Goal: Task Accomplishment & Management: Complete application form

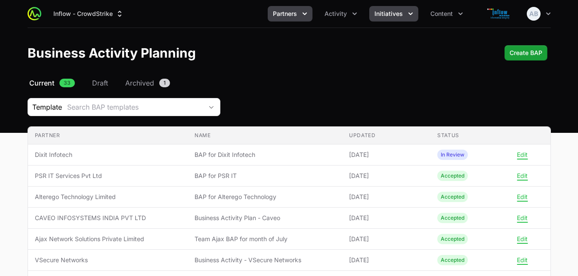
click at [396, 14] on span "Initiatives" at bounding box center [389, 13] width 28 height 9
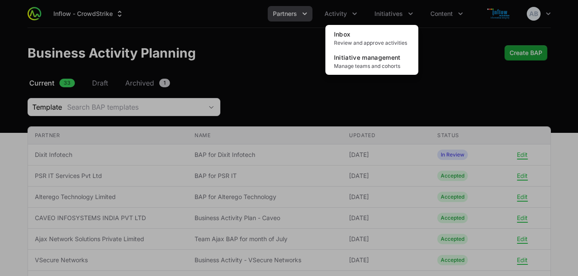
click at [448, 12] on div "Initiatives menu" at bounding box center [289, 138] width 578 height 276
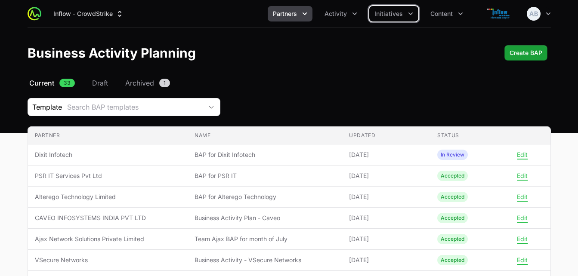
click at [448, 12] on span "Content" at bounding box center [442, 13] width 22 height 9
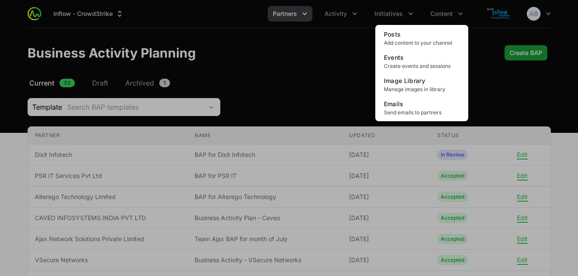
click at [393, 8] on div "Content menu" at bounding box center [289, 138] width 578 height 276
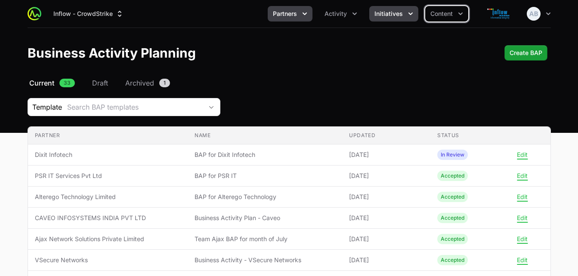
click at [380, 13] on span "Initiatives" at bounding box center [389, 13] width 28 height 9
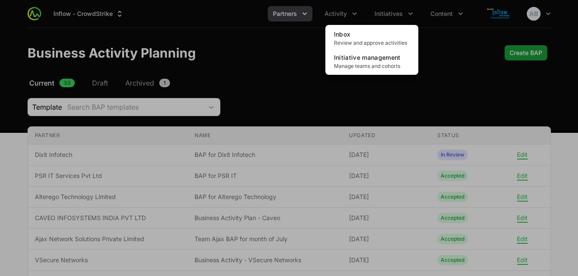
click at [344, 11] on div "Initiatives menu" at bounding box center [289, 138] width 578 height 276
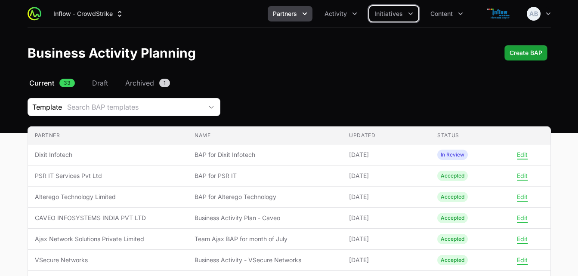
click at [344, 11] on span "Activity" at bounding box center [336, 13] width 22 height 9
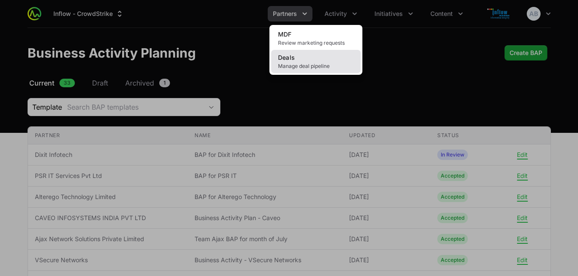
click at [313, 54] on link "Deals Manage deal pipeline" at bounding box center [316, 61] width 90 height 23
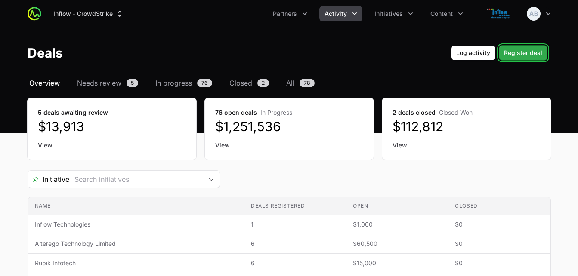
click at [520, 54] on span "Register deal" at bounding box center [523, 53] width 38 height 10
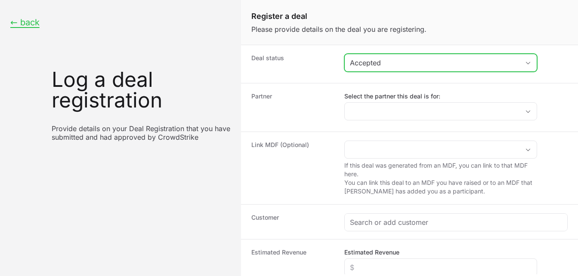
click at [373, 66] on div "Accepted" at bounding box center [435, 63] width 170 height 10
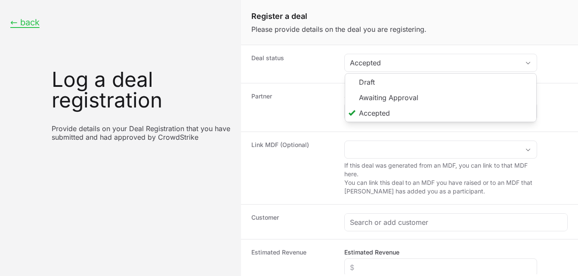
click at [318, 92] on dt "Partner" at bounding box center [292, 107] width 83 height 31
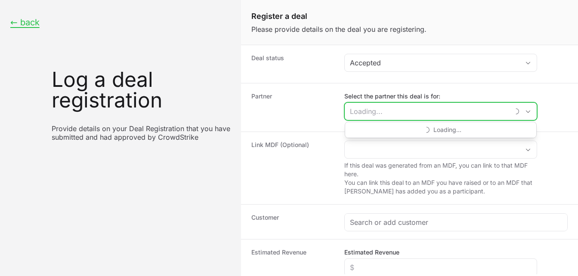
click at [360, 114] on input "Select the partner this deal is for:" at bounding box center [427, 111] width 164 height 17
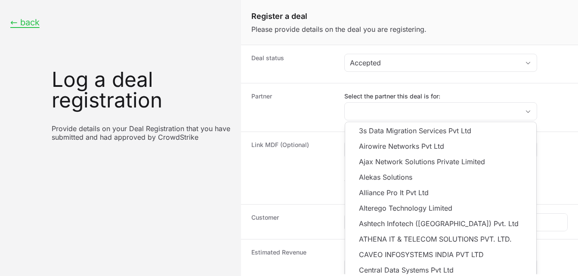
click at [307, 118] on dt "Partner" at bounding box center [292, 107] width 83 height 31
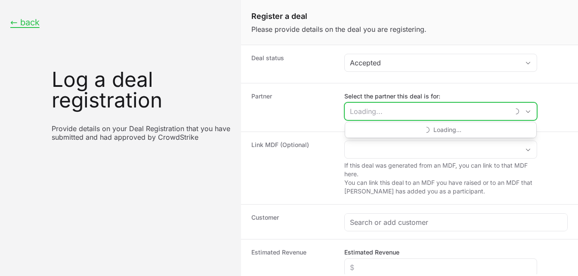
click at [361, 111] on input "Select the partner this deal is for:" at bounding box center [427, 111] width 164 height 17
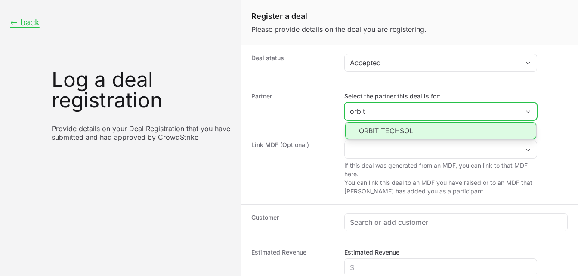
click at [368, 125] on li "ORBIT TECHSOL" at bounding box center [440, 130] width 191 height 17
type input "ORBIT TECHSOL"
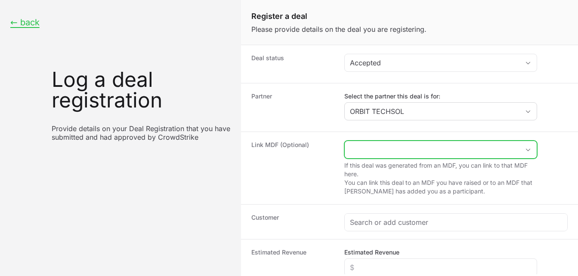
click at [368, 149] on input "Create activity form" at bounding box center [432, 149] width 175 height 17
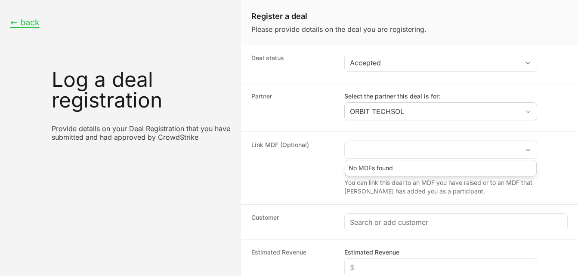
click at [298, 194] on dt "Link MDF (Optional)" at bounding box center [292, 168] width 83 height 55
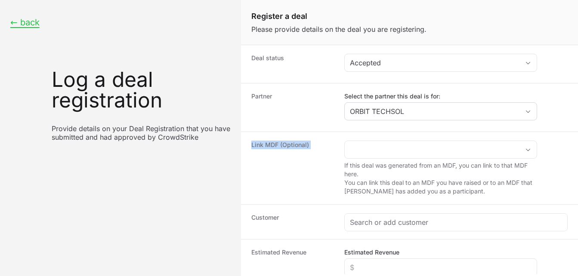
drag, startPoint x: 571, startPoint y: 115, endPoint x: 574, endPoint y: 156, distance: 41.4
click at [574, 156] on form "Deal status Accepted Partner Select the partner this deal is for: ORBIT TECHSOL…" at bounding box center [409, 160] width 337 height 230
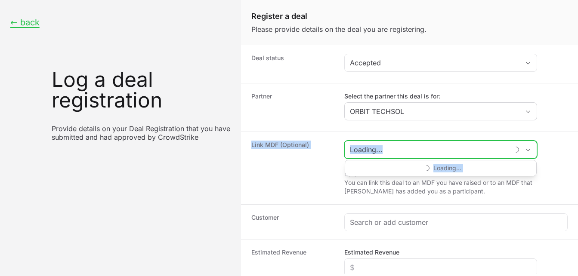
click at [388, 146] on input "Create activity form" at bounding box center [427, 149] width 164 height 17
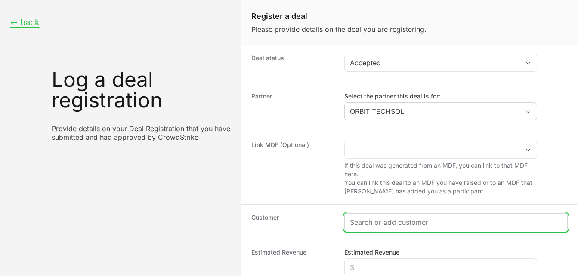
click at [376, 223] on input "Create activity form" at bounding box center [456, 222] width 212 height 10
paste input "Naiknavare Developers"
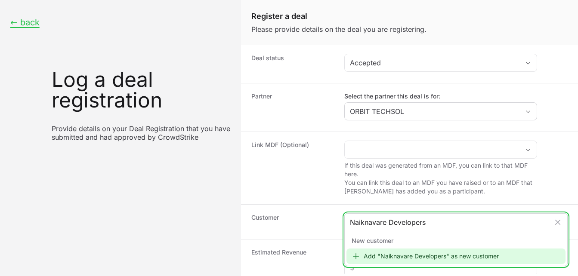
type input "Naiknavare Developers"
click at [412, 256] on div "Add "Naiknavare Developers" as new customer" at bounding box center [456, 257] width 219 height 16
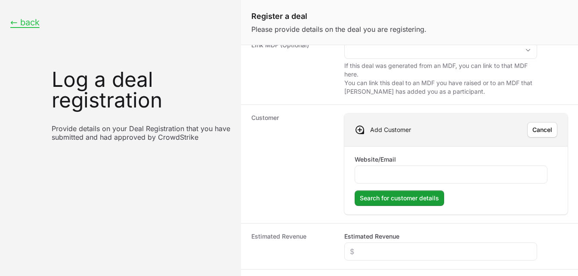
scroll to position [101, 0]
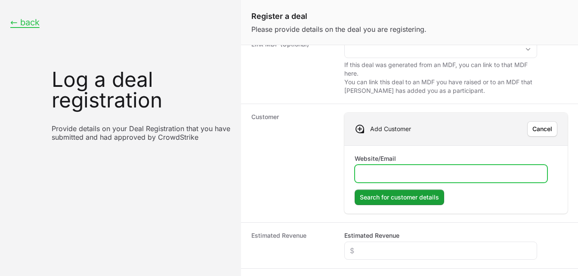
click at [366, 174] on input "Website/Email" at bounding box center [451, 174] width 182 height 10
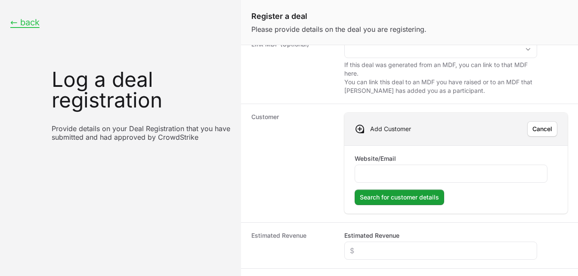
click at [302, 146] on dt "Customer" at bounding box center [292, 163] width 83 height 101
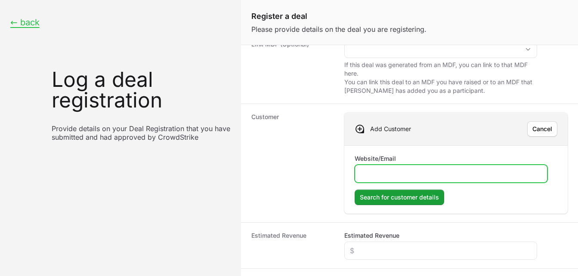
click at [378, 172] on input "Website/Email" at bounding box center [451, 174] width 182 height 10
paste input "Naiknavare Developers"
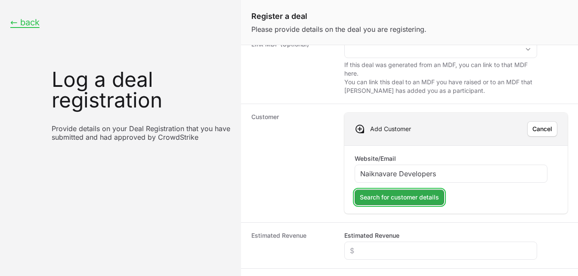
click at [393, 194] on span "Search for customer details" at bounding box center [399, 197] width 79 height 10
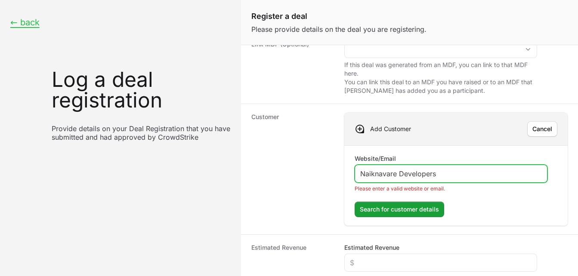
click at [447, 177] on input "Naiknavare Developers" at bounding box center [451, 174] width 182 height 10
type input "N"
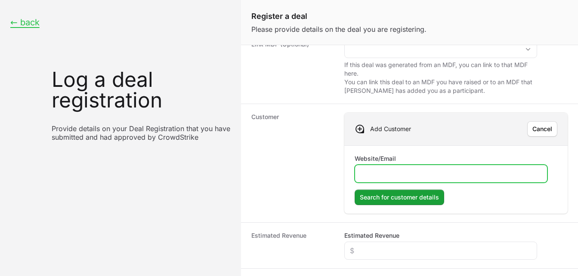
paste input "[URL][DOMAIN_NAME]"
type input "[URL][DOMAIN_NAME]"
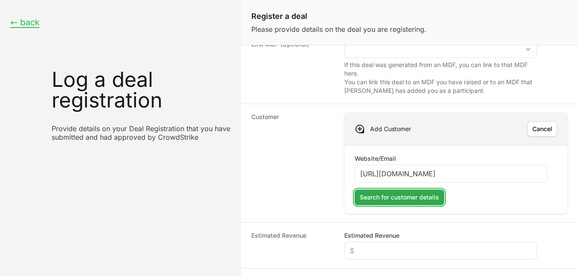
click at [402, 197] on span "Search for customer details" at bounding box center [399, 197] width 79 height 10
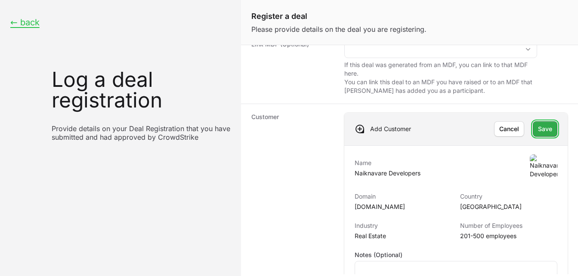
click at [542, 127] on span "Save" at bounding box center [545, 129] width 14 height 10
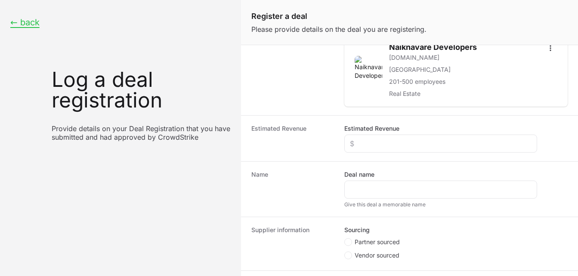
scroll to position [224, 0]
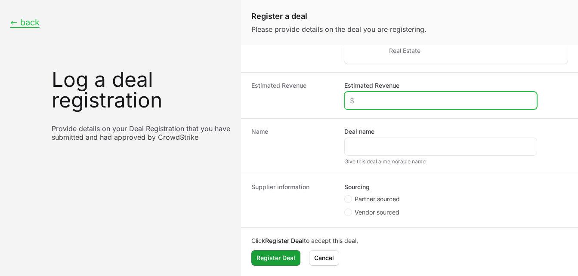
click at [375, 102] on input "Estimated Revenue" at bounding box center [441, 101] width 182 height 10
type input "$2,400"
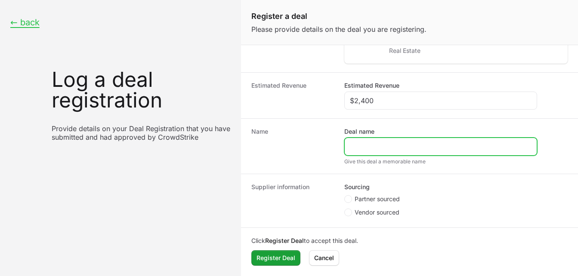
click at [355, 145] on input "Deal name" at bounding box center [441, 147] width 182 height 10
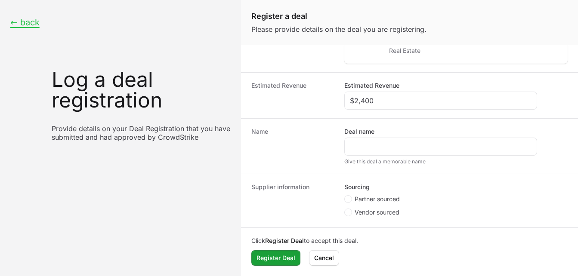
click at [279, 137] on dt "Name" at bounding box center [292, 146] width 83 height 38
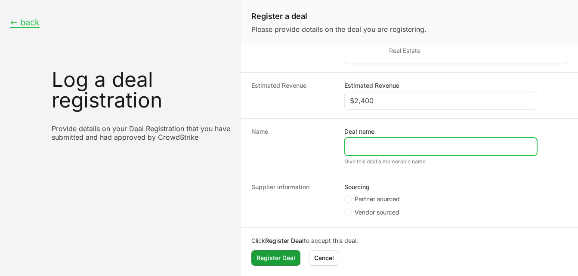
click at [360, 146] on input "Deal name" at bounding box center [441, 147] width 182 height 10
type input "Vintech Filtrum"
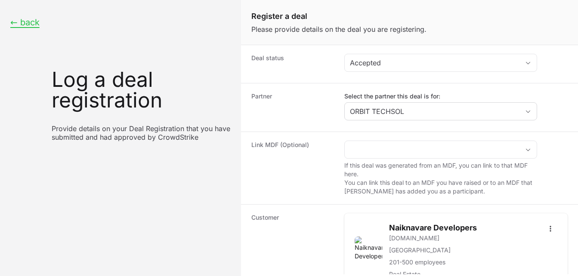
click at [309, 168] on dt "Link MDF (Optional)" at bounding box center [292, 168] width 83 height 55
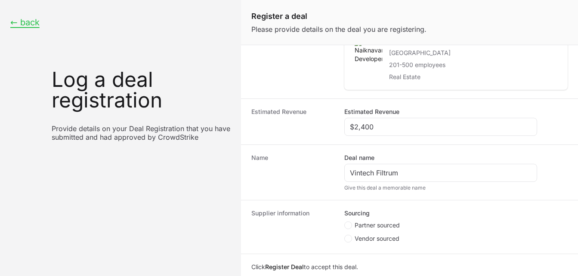
scroll to position [224, 0]
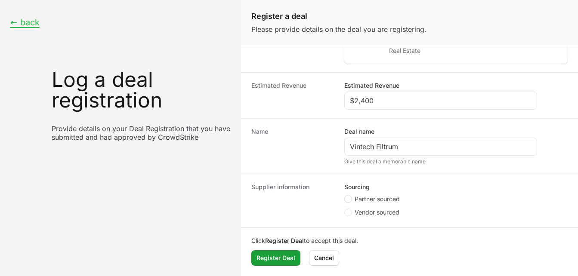
click at [348, 199] on circle "Create activity form" at bounding box center [348, 199] width 3 height 3
radio input "true"
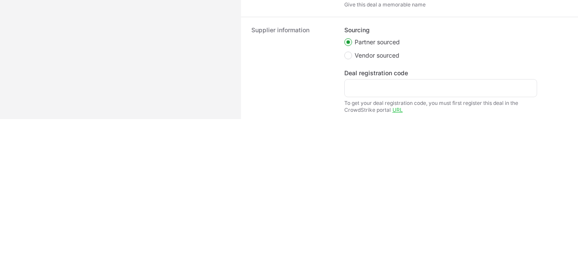
click at [350, 56] on circle "Create activity form" at bounding box center [348, 55] width 3 height 3
click at [345, 276] on input "Vendor sourced" at bounding box center [344, 276] width 1 height 1
radio input "true"
click at [347, 41] on icon "Create activity form" at bounding box center [348, 42] width 3 height 7
click at [345, 262] on input "Partner sourced" at bounding box center [344, 262] width 1 height 1
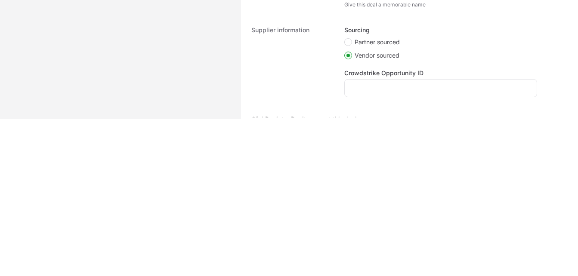
radio input "true"
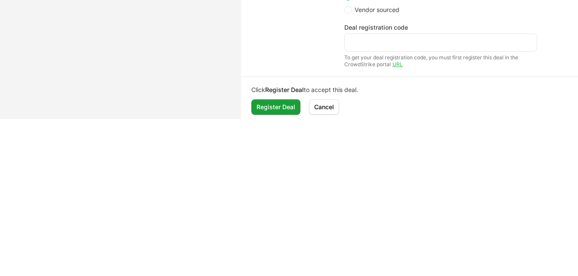
scroll to position [276, 0]
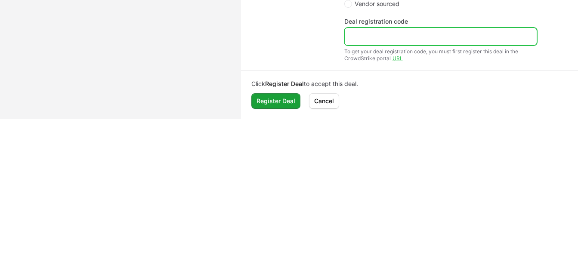
click at [355, 34] on input "Deal registration code" at bounding box center [441, 36] width 182 height 10
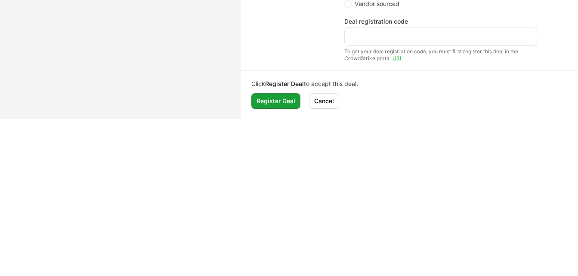
click at [292, 56] on dt "Supplier information" at bounding box center [292, 18] width 83 height 88
click at [385, 31] on div "Create activity form" at bounding box center [440, 37] width 193 height 18
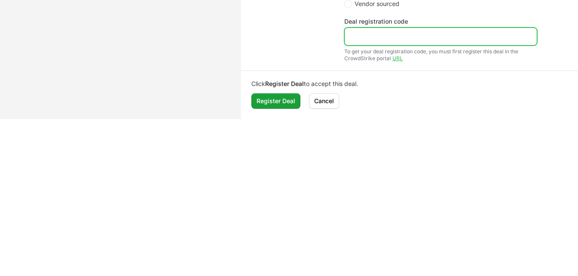
click at [372, 35] on input "Deal registration code" at bounding box center [441, 36] width 182 height 10
paste input "DR-b1c4fa0e"
type input "DR-b1c4fa0e"
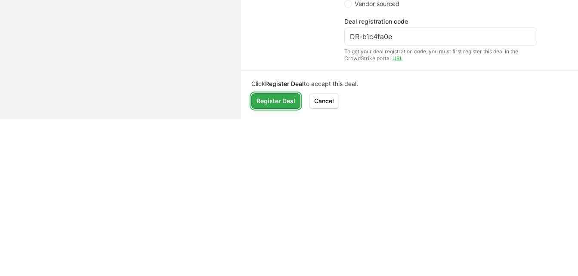
click at [268, 103] on span "Register Deal" at bounding box center [276, 101] width 39 height 10
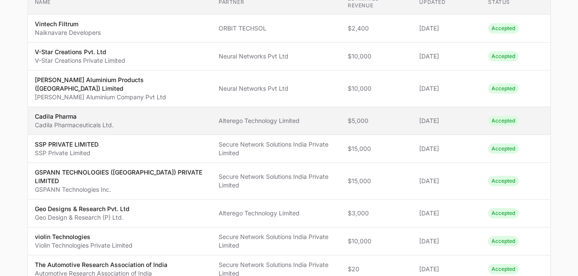
scroll to position [138, 0]
